Goal: Task Accomplishment & Management: Manage account settings

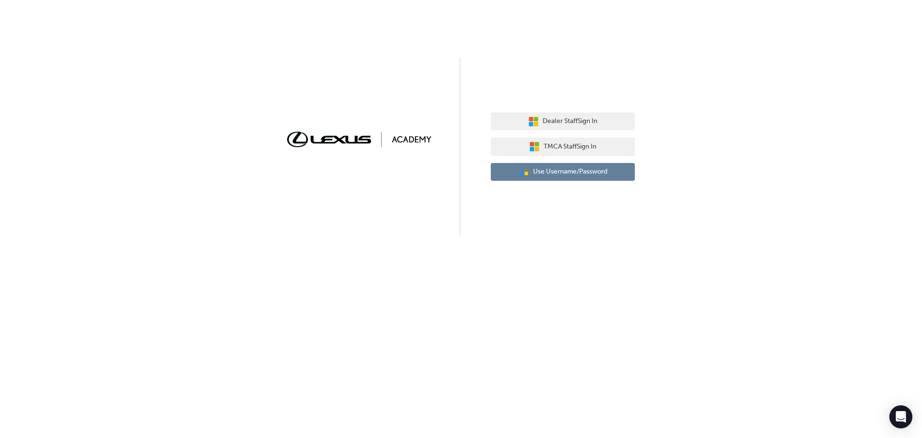
click at [588, 176] on span "Use Username/Password" at bounding box center [570, 171] width 74 height 11
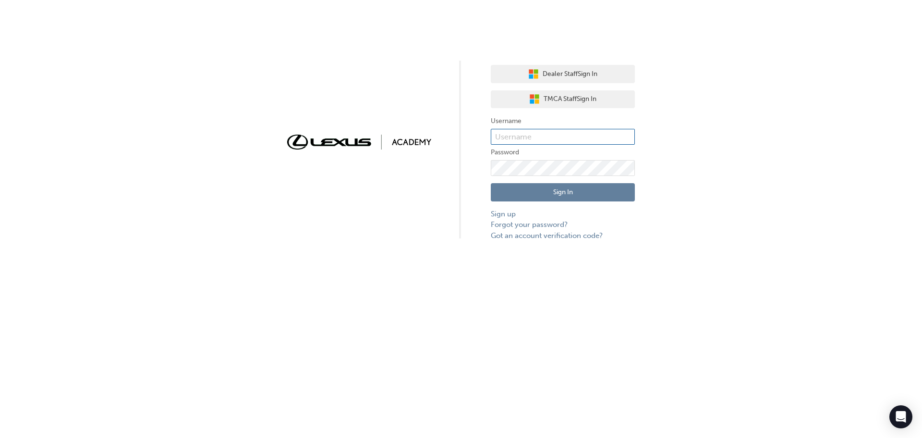
type input "SynchroDeveloper"
click at [549, 124] on label "Username" at bounding box center [563, 121] width 144 height 12
click at [551, 183] on button "Sign In" at bounding box center [563, 192] width 144 height 18
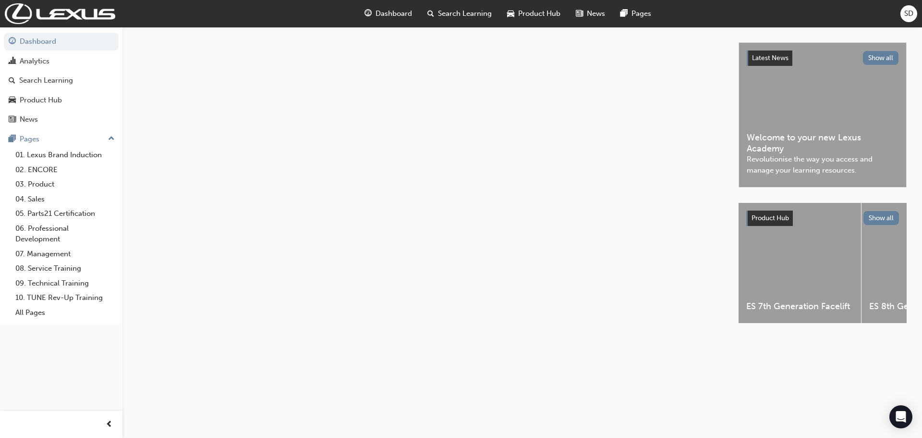
click at [900, 10] on div "Dashboard Search Learning Product Hub News Pages SD" at bounding box center [461, 13] width 922 height 27
click at [899, 19] on div "Dashboard Search Learning Product Hub News Pages SD" at bounding box center [461, 13] width 922 height 27
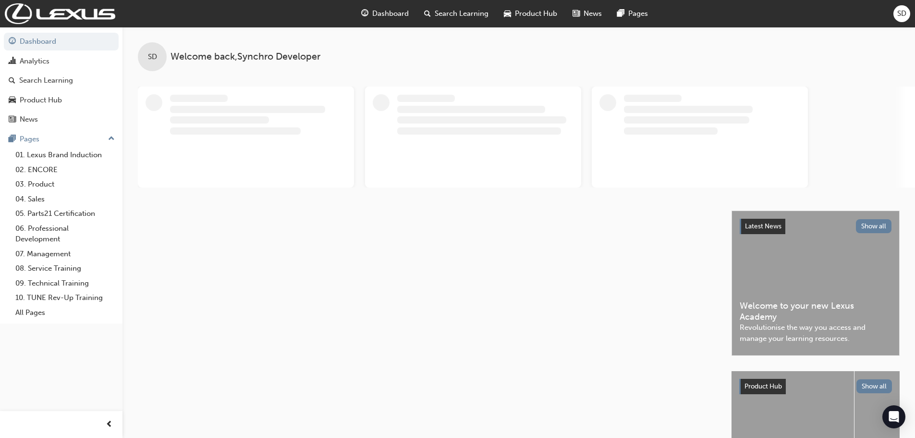
click at [902, 13] on span "SD" at bounding box center [901, 13] width 9 height 11
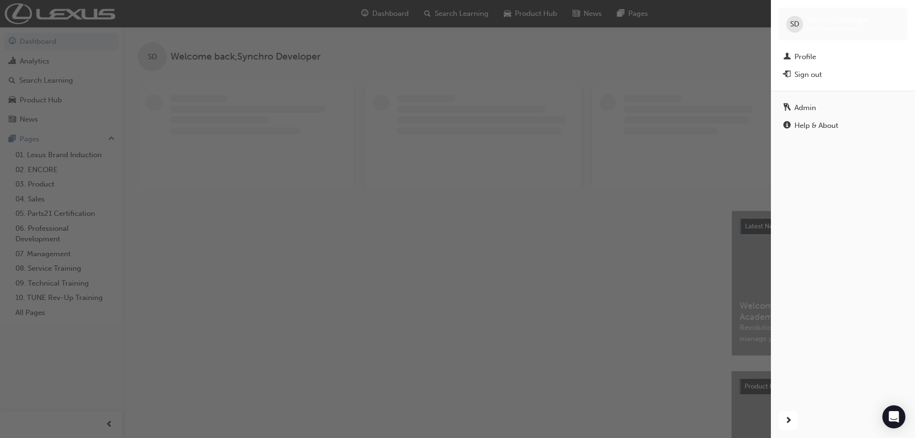
click at [809, 102] on div "Admin" at bounding box center [805, 107] width 22 height 11
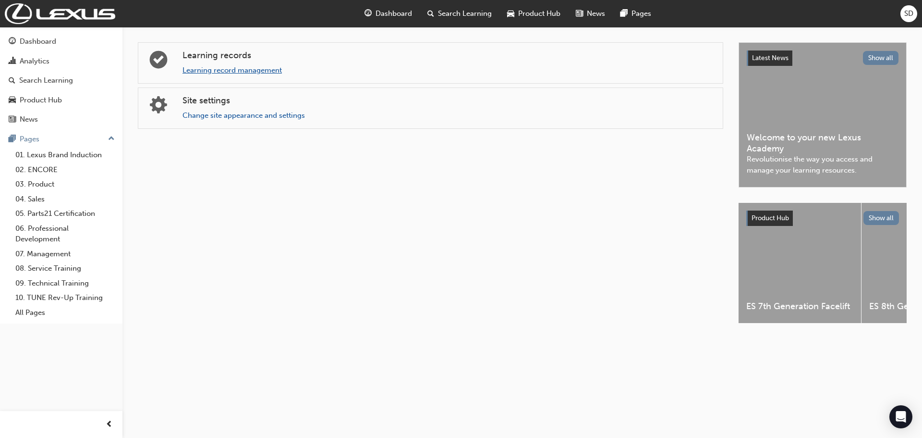
click at [240, 72] on link "Learning record management" at bounding box center [232, 70] width 99 height 9
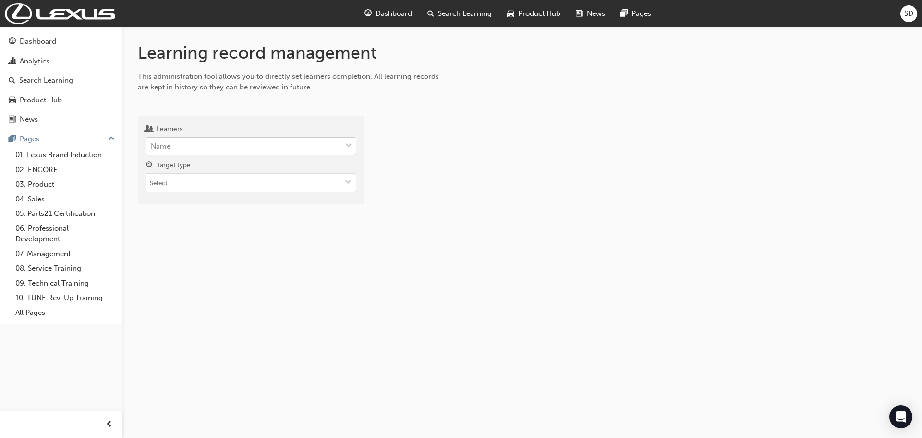
click at [243, 144] on div "Name" at bounding box center [243, 146] width 195 height 17
click at [152, 144] on input "Learners Name" at bounding box center [151, 146] width 1 height 8
type input "[PERSON_NAME]"
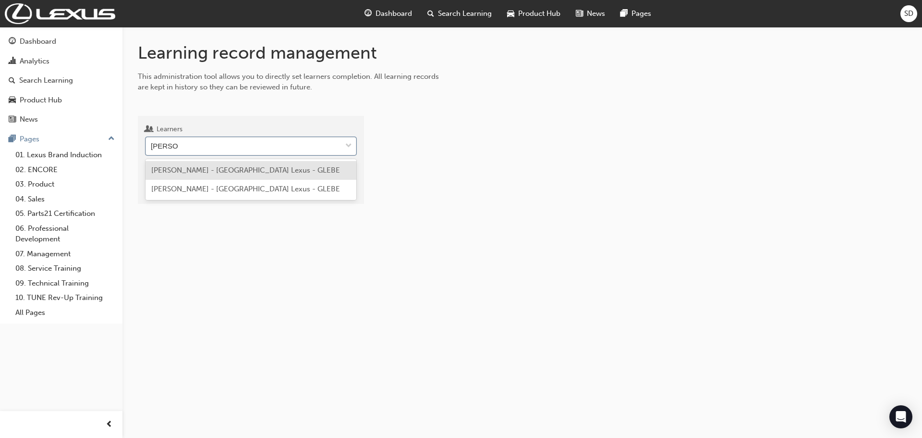
click at [225, 168] on span "[PERSON_NAME] - [GEOGRAPHIC_DATA] Lexus - GLEBE" at bounding box center [245, 170] width 189 height 9
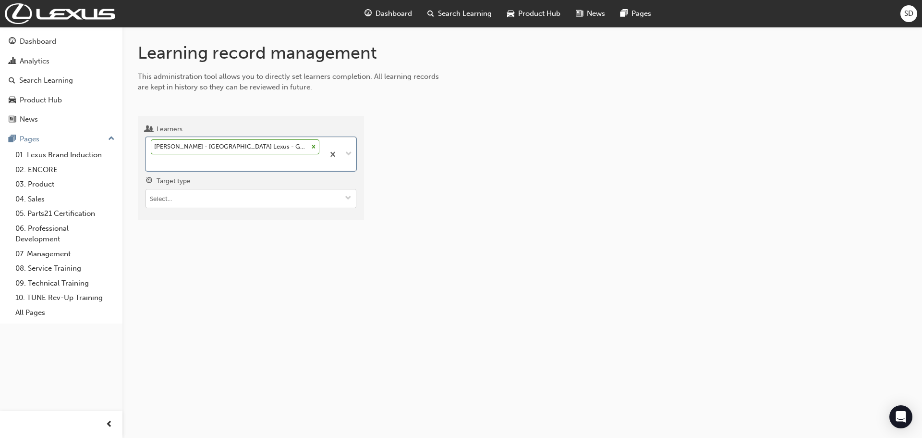
click at [160, 207] on input "Target type" at bounding box center [251, 198] width 210 height 18
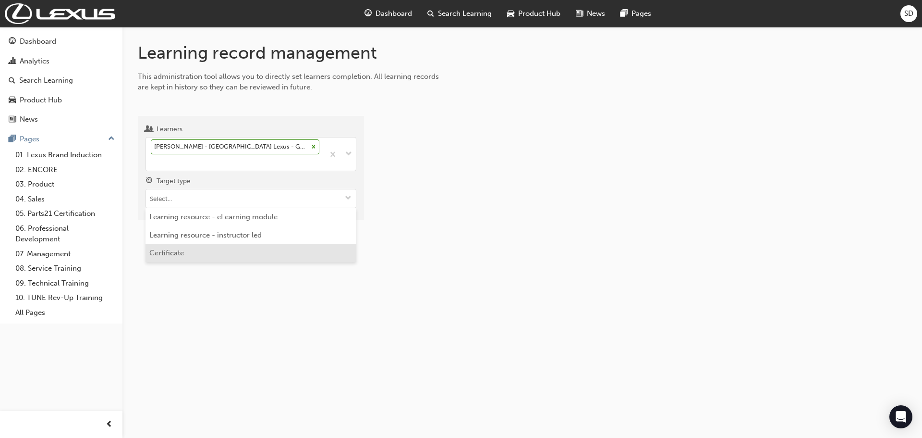
click at [172, 245] on li "Certificate" at bounding box center [251, 253] width 211 height 18
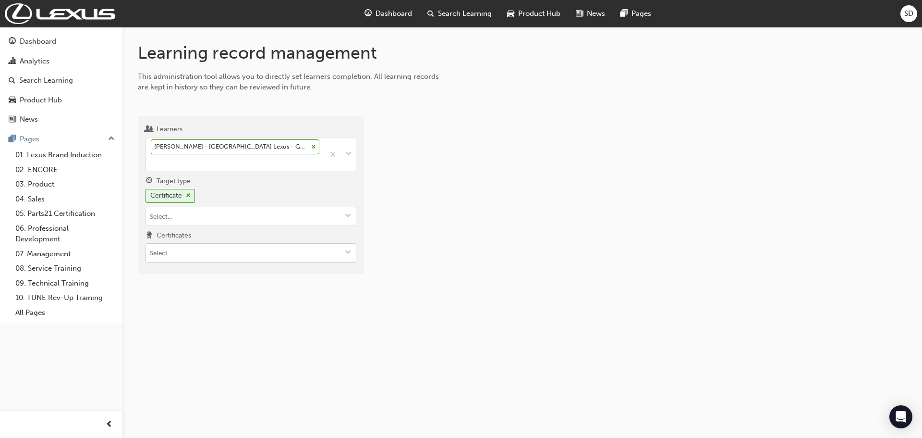
click at [161, 256] on input "Certificates" at bounding box center [251, 252] width 210 height 18
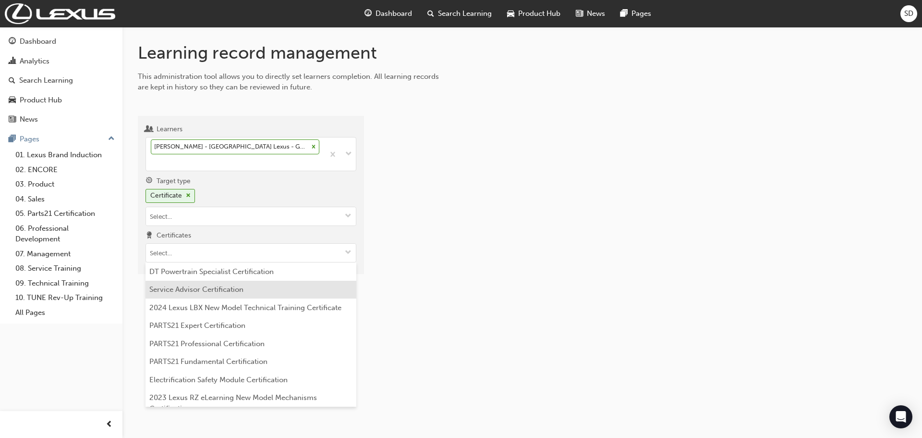
click at [188, 296] on li "Service Advisor Certification" at bounding box center [251, 289] width 211 height 18
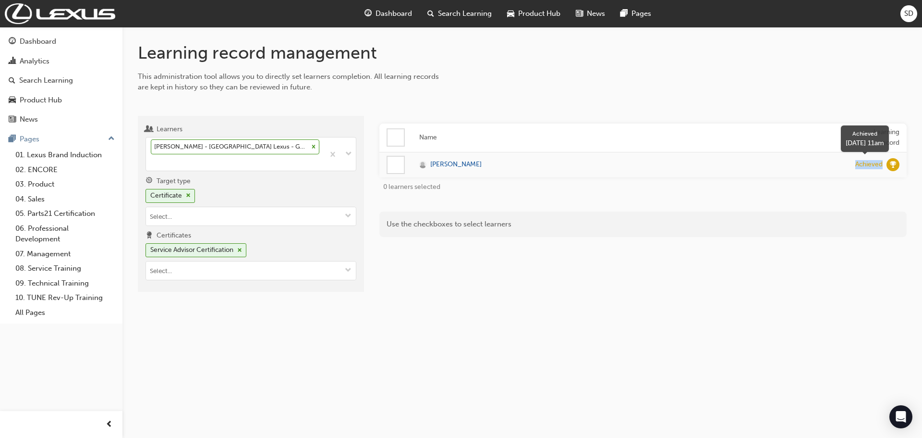
drag, startPoint x: 857, startPoint y: 169, endPoint x: 893, endPoint y: 164, distance: 36.8
click at [893, 164] on div "Achieved" at bounding box center [877, 164] width 44 height 13
